Goal: Task Accomplishment & Management: Complete application form

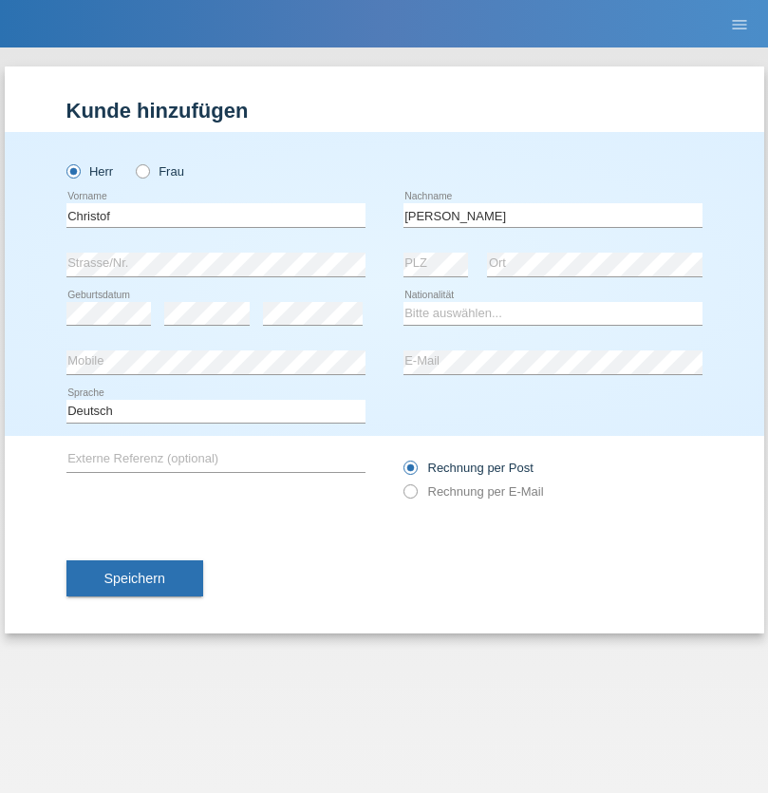
type input "[PERSON_NAME]"
select select "CH"
select select "en"
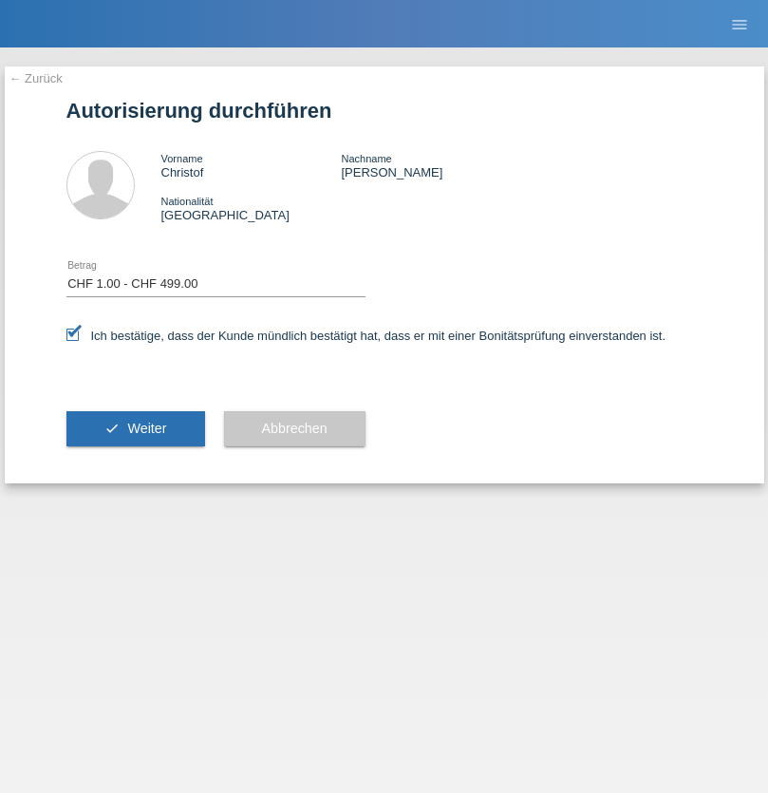
select select "1"
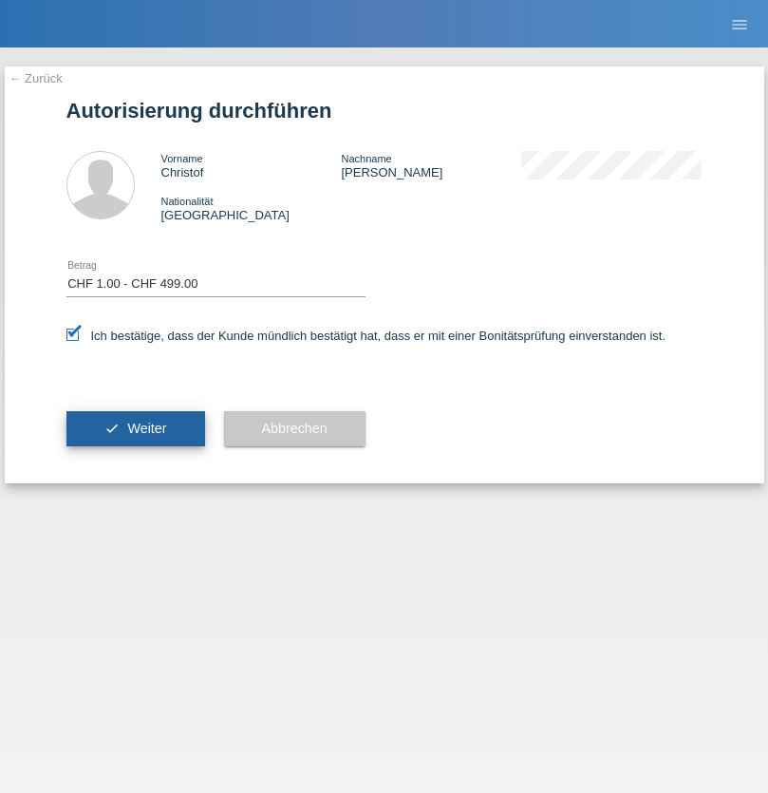
click at [135, 428] on span "Weiter" at bounding box center [146, 428] width 39 height 15
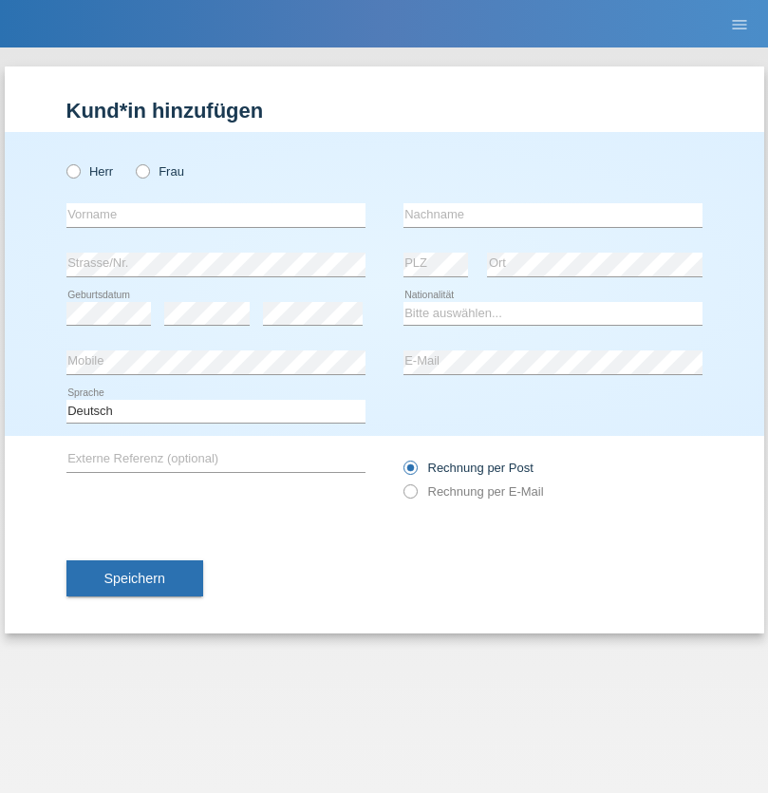
radio input "true"
click at [216, 215] on input "text" at bounding box center [215, 215] width 299 height 24
type input "Uzairi"
click at [553, 215] on input "text" at bounding box center [553, 215] width 299 height 24
type input "Sirmijete"
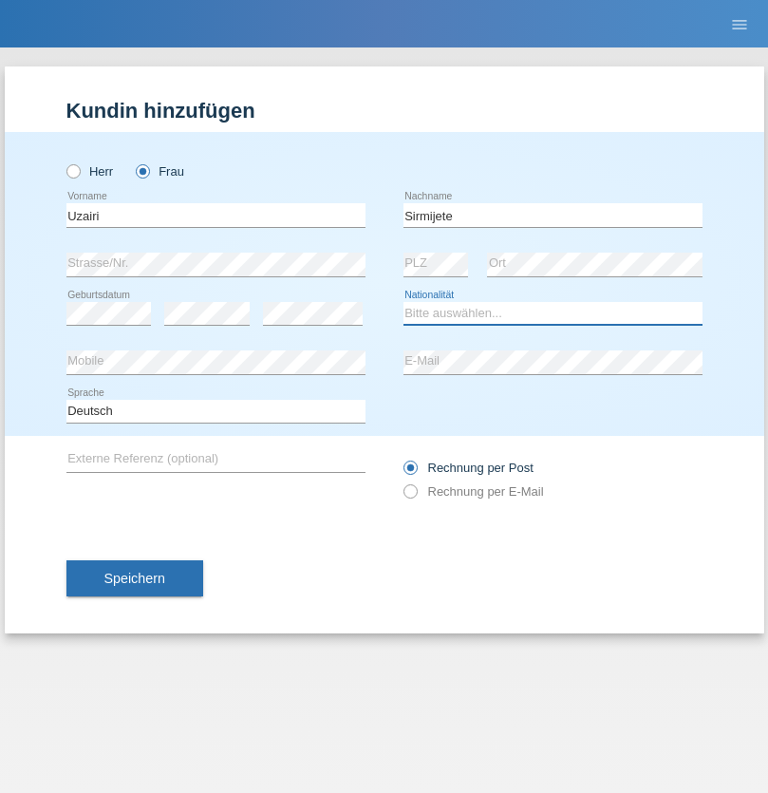
select select "MK"
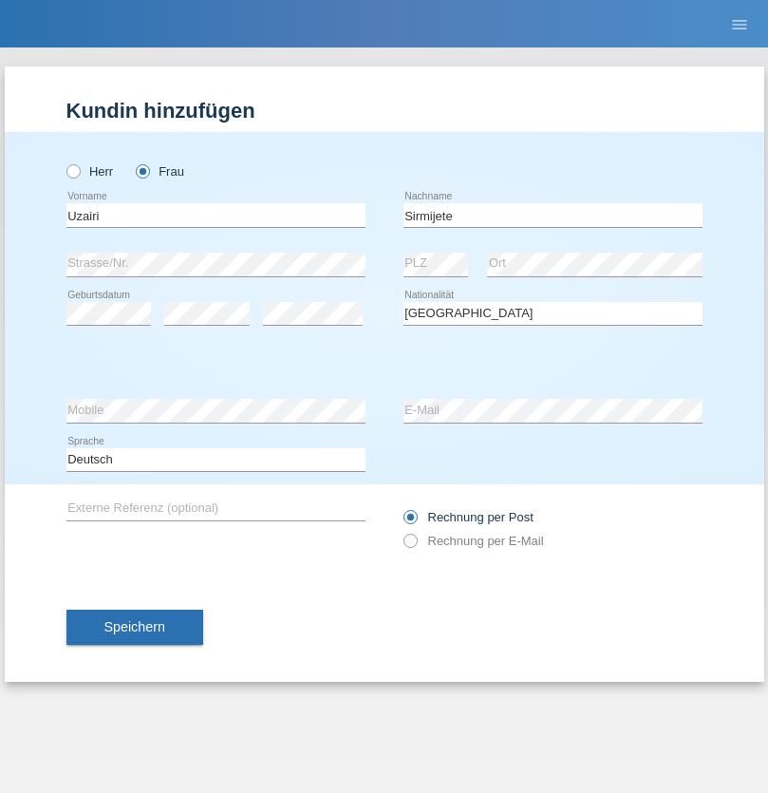
select select "C"
select select "05"
select select "06"
select select "2002"
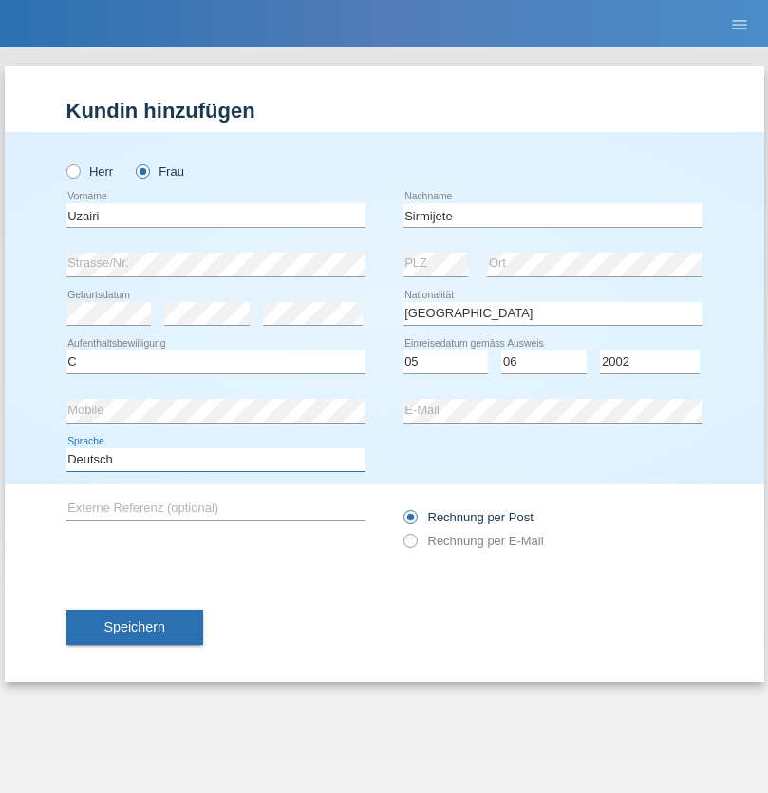
select select "en"
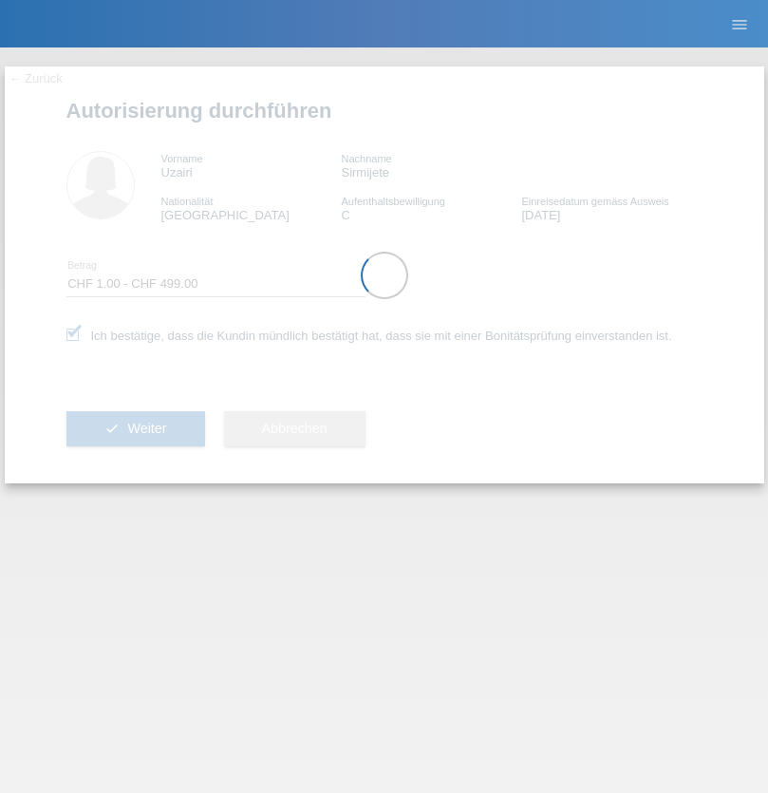
select select "1"
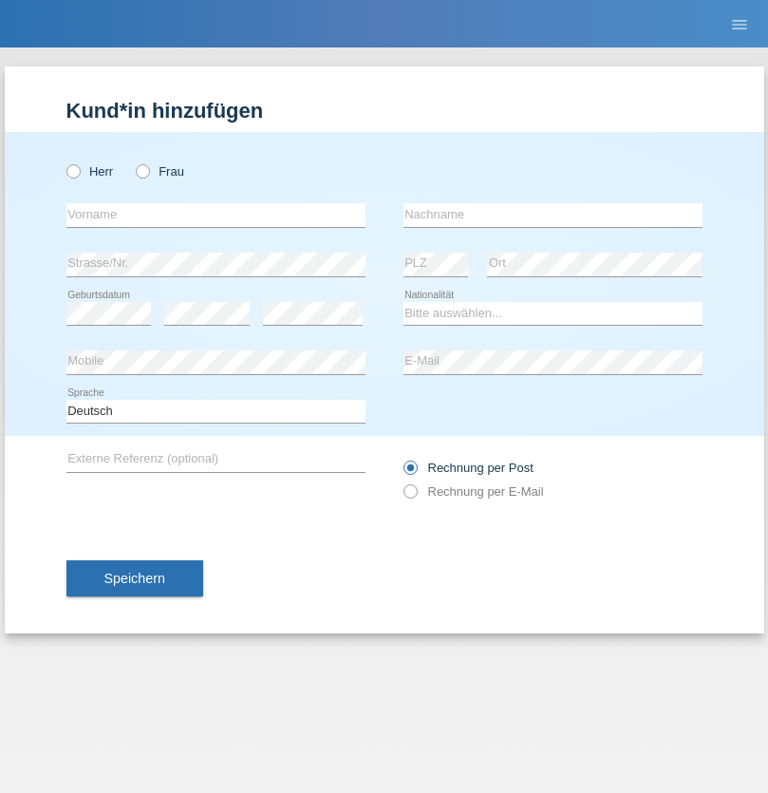
radio input "true"
click at [216, 215] on input "text" at bounding box center [215, 215] width 299 height 24
type input "Silvester"
click at [553, 215] on input "text" at bounding box center [553, 215] width 299 height 24
type input "Zerdin"
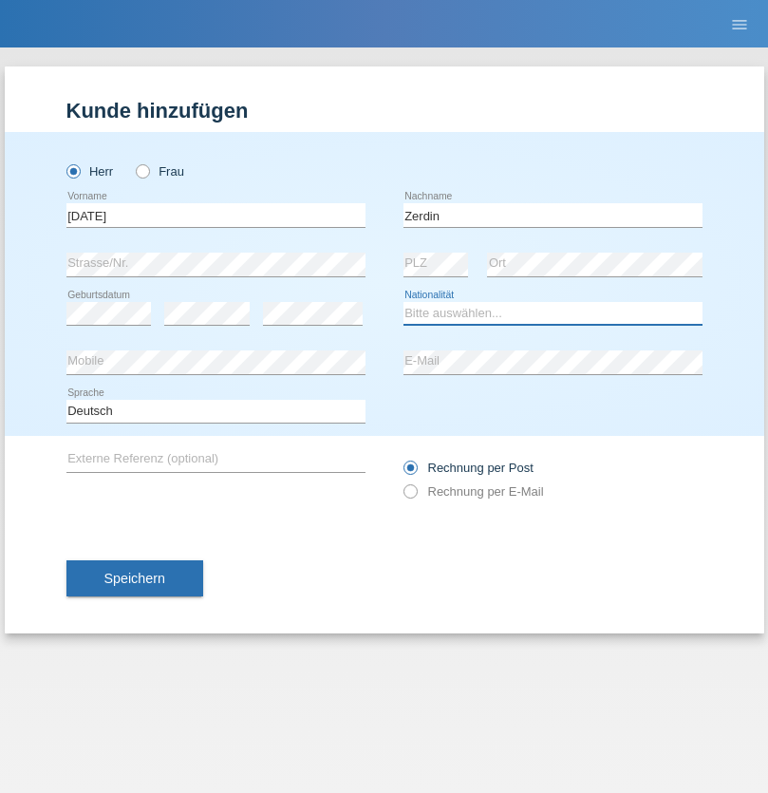
select select "SI"
select select "C"
select select "25"
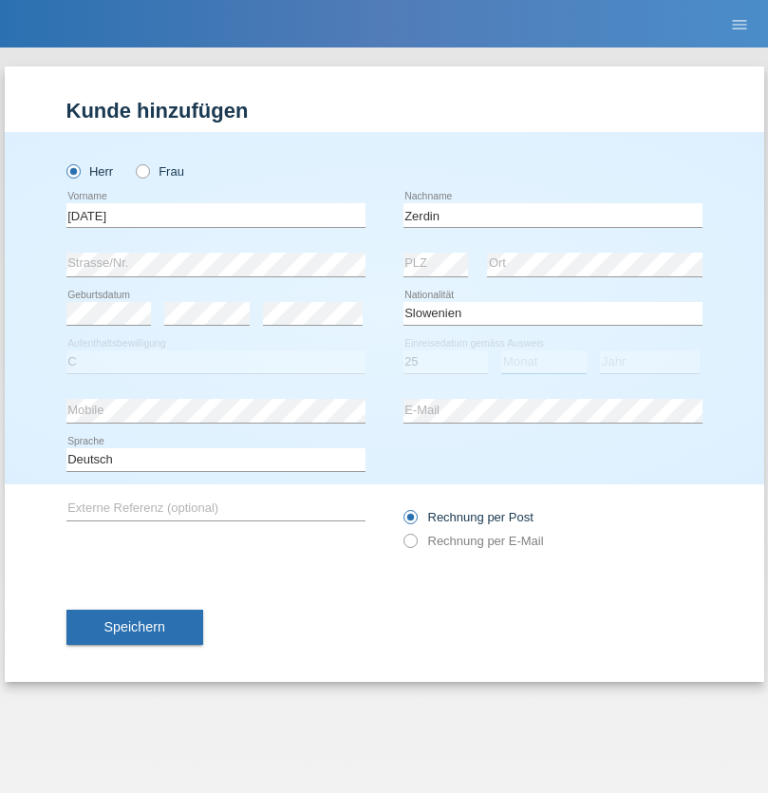
select select "09"
select select "2014"
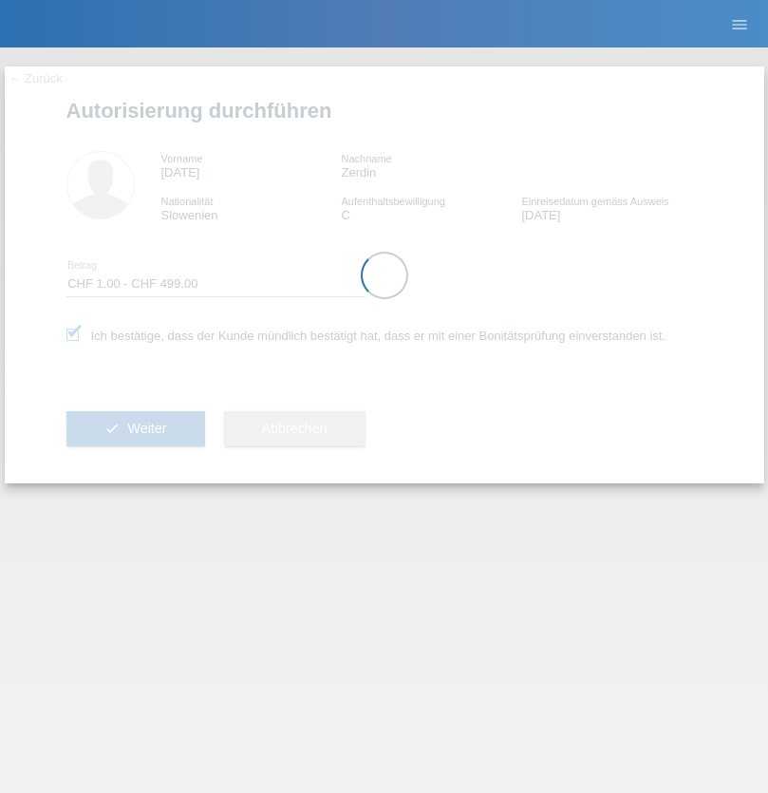
select select "1"
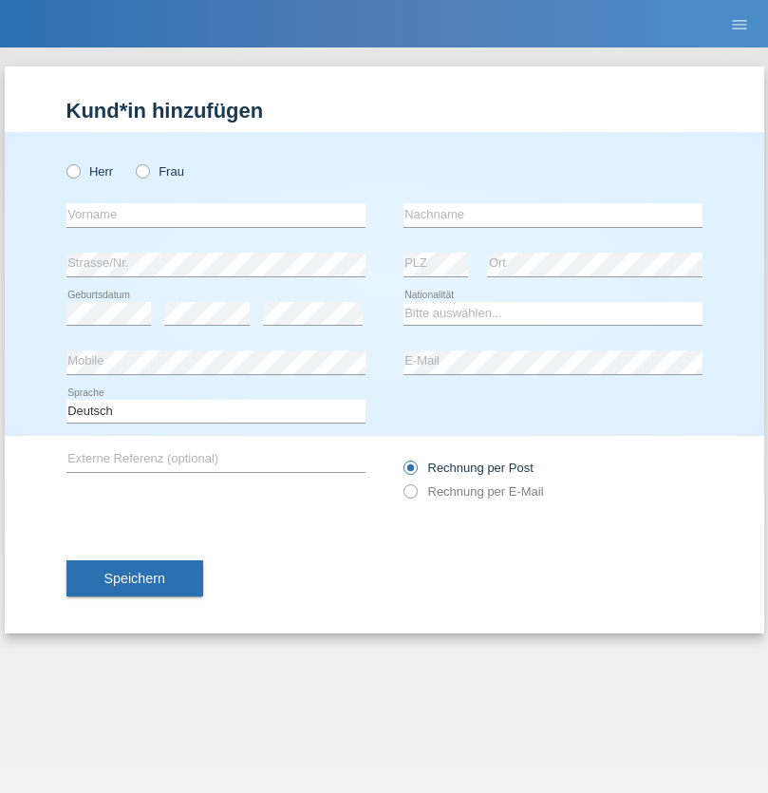
radio input "true"
click at [216, 215] on input "text" at bounding box center [215, 215] width 299 height 24
type input "Javier"
click at [553, 215] on input "text" at bounding box center [553, 215] width 299 height 24
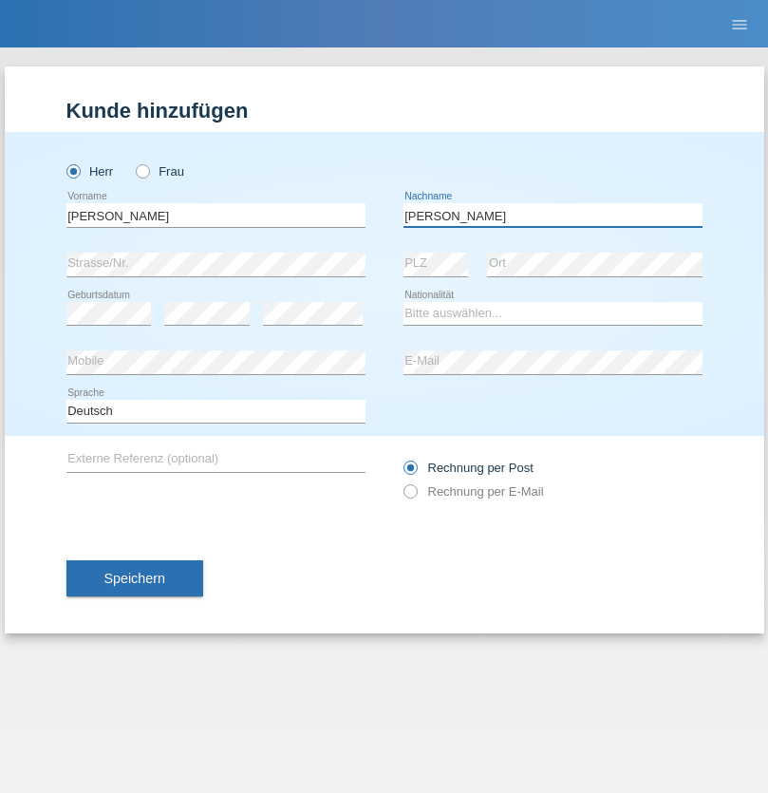
type input "Diaz"
select select "CH"
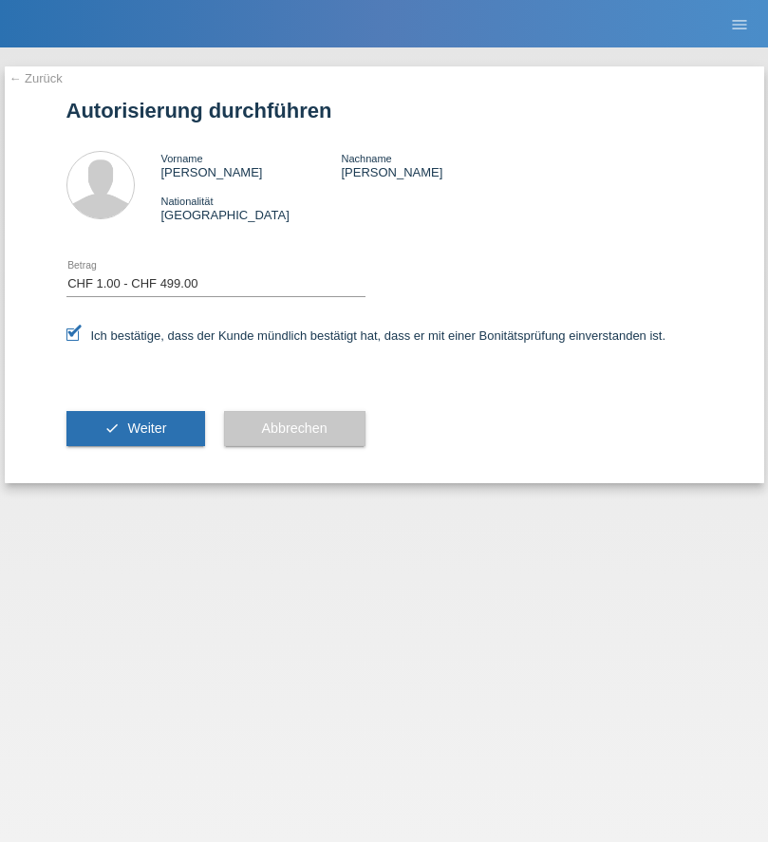
select select "1"
click at [135, 428] on span "Weiter" at bounding box center [146, 428] width 39 height 15
